Goal: Obtain resource: Download file/media

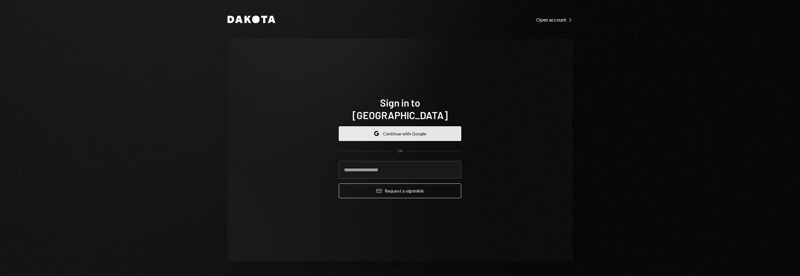
drag, startPoint x: 420, startPoint y: 124, endPoint x: 422, endPoint y: 127, distance: 4.2
click at [420, 126] on button "Google Continue with Google" at bounding box center [400, 133] width 122 height 15
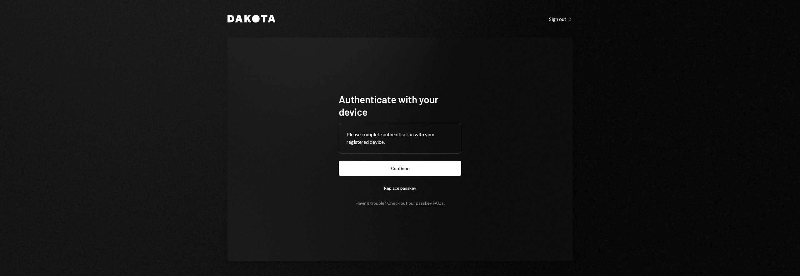
click at [408, 165] on button "Continue" at bounding box center [400, 168] width 122 height 15
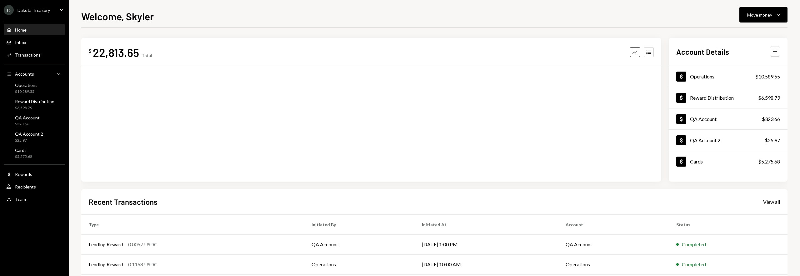
click at [43, 12] on div "Dakota Treasury" at bounding box center [33, 9] width 32 height 5
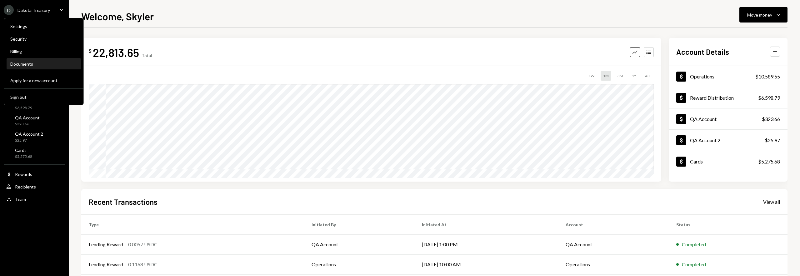
click at [27, 67] on div "Documents" at bounding box center [43, 64] width 67 height 11
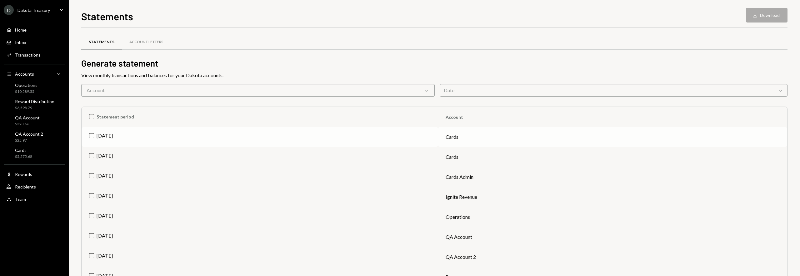
click at [92, 137] on td "[DATE]" at bounding box center [260, 137] width 357 height 20
click at [96, 135] on td "Check [DATE]" at bounding box center [260, 137] width 357 height 20
click at [109, 157] on td "[DATE]" at bounding box center [260, 157] width 357 height 20
click at [770, 14] on button "Download Download" at bounding box center [767, 15] width 42 height 15
click at [90, 154] on td "Check [DATE]" at bounding box center [260, 157] width 357 height 20
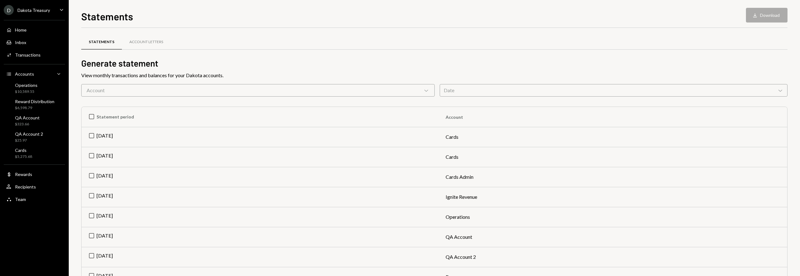
click at [351, 72] on div "View monthly transactions and balances for your Dakota accounts." at bounding box center [434, 75] width 706 height 7
